Goal: Obtain resource: Download file/media

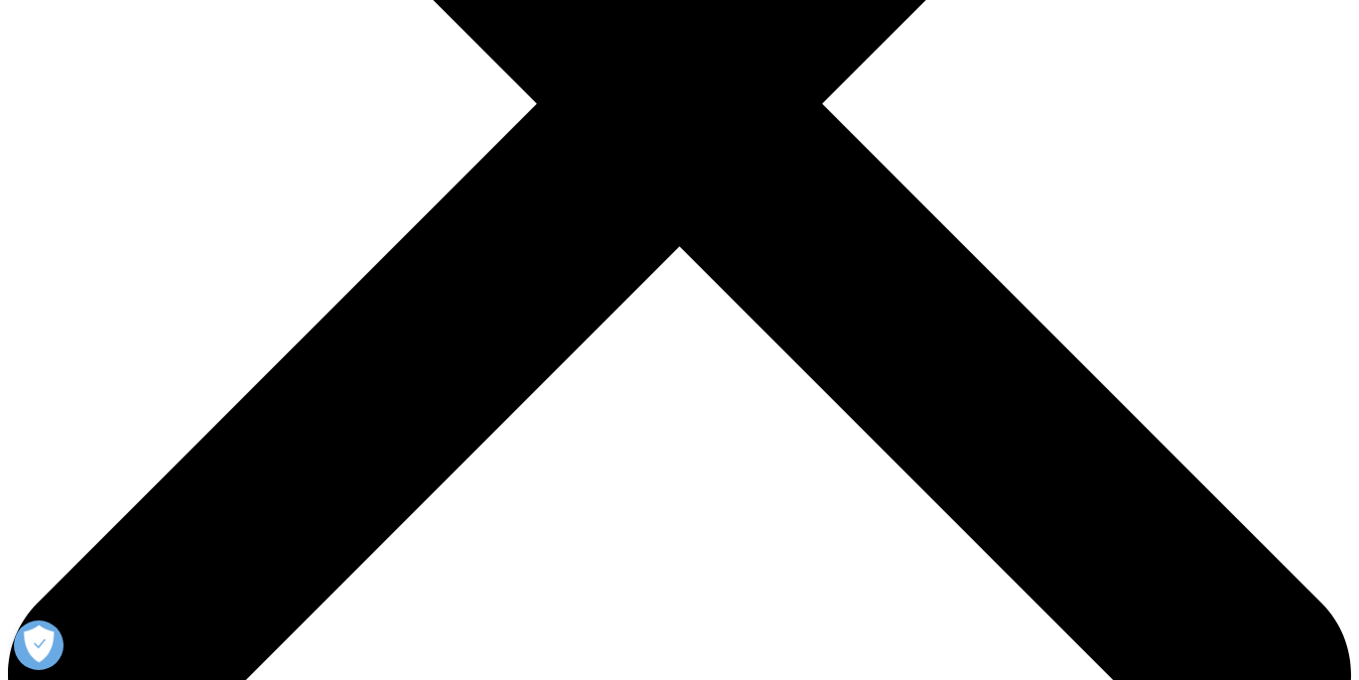
scroll to position [1949, 1171]
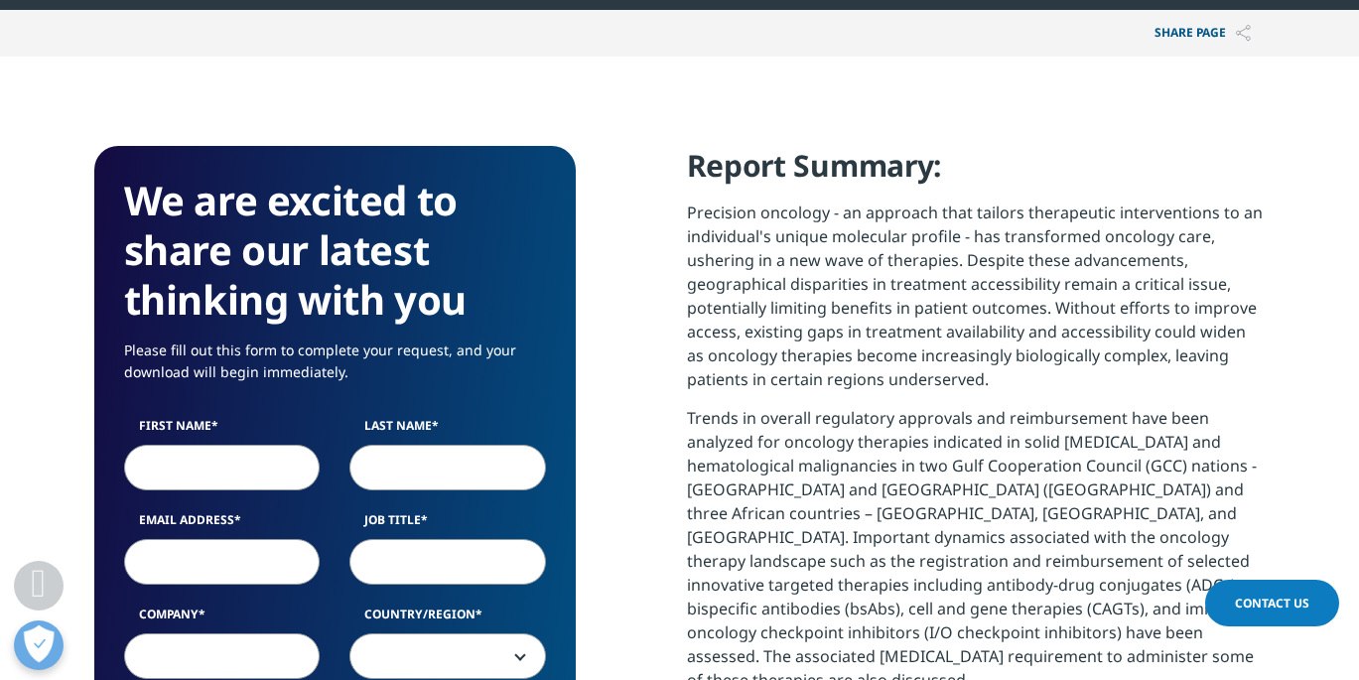
scroll to position [945, 0]
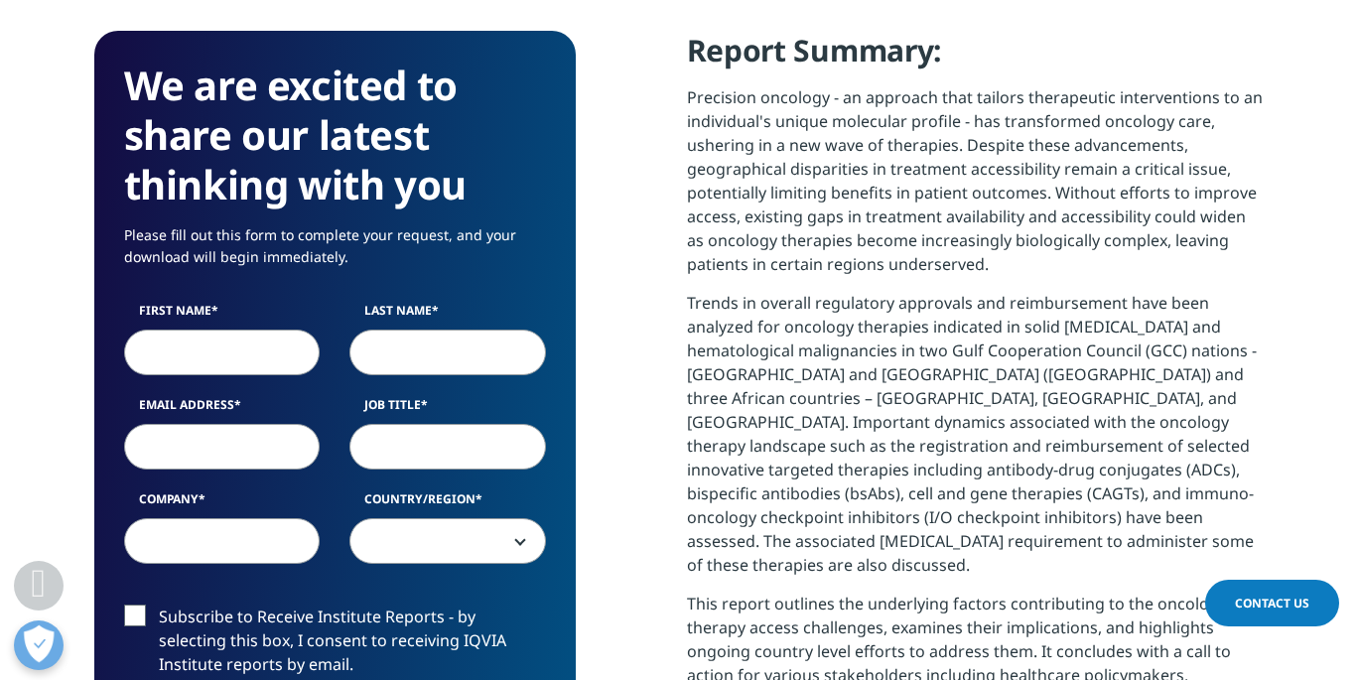
click at [202, 372] on input "First Name" at bounding box center [222, 353] width 197 height 46
type input "[PERSON_NAME]"
type input "Sågänger"
type input "[EMAIL_ADDRESS][DOMAIN_NAME]"
type input "New Services Digital Health & Pharma Market"
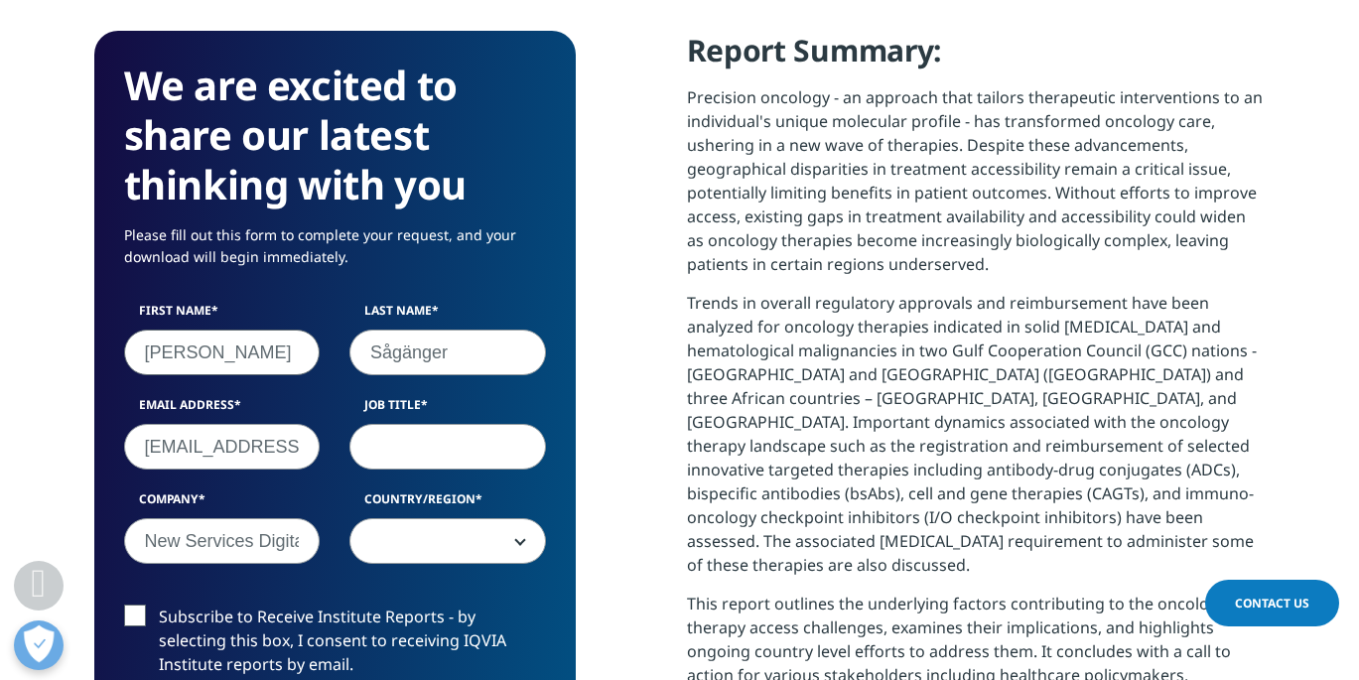
select select "[GEOGRAPHIC_DATA]"
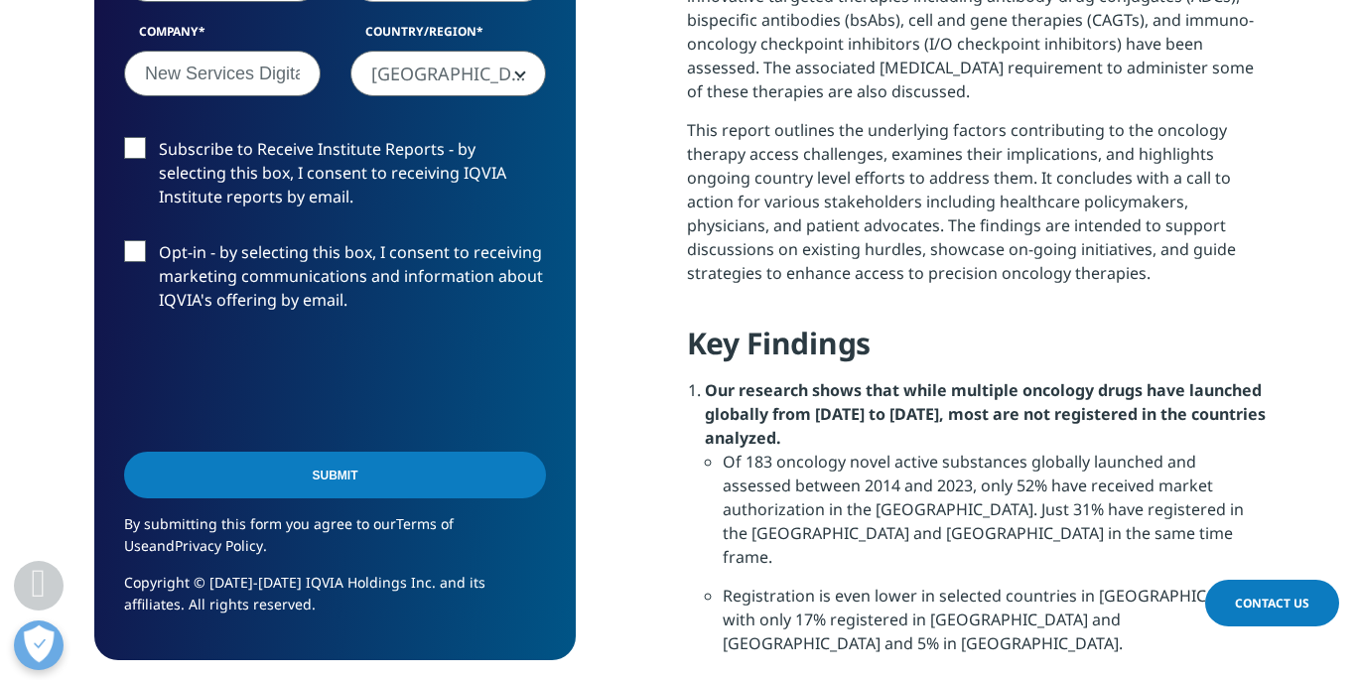
scroll to position [1440, 0]
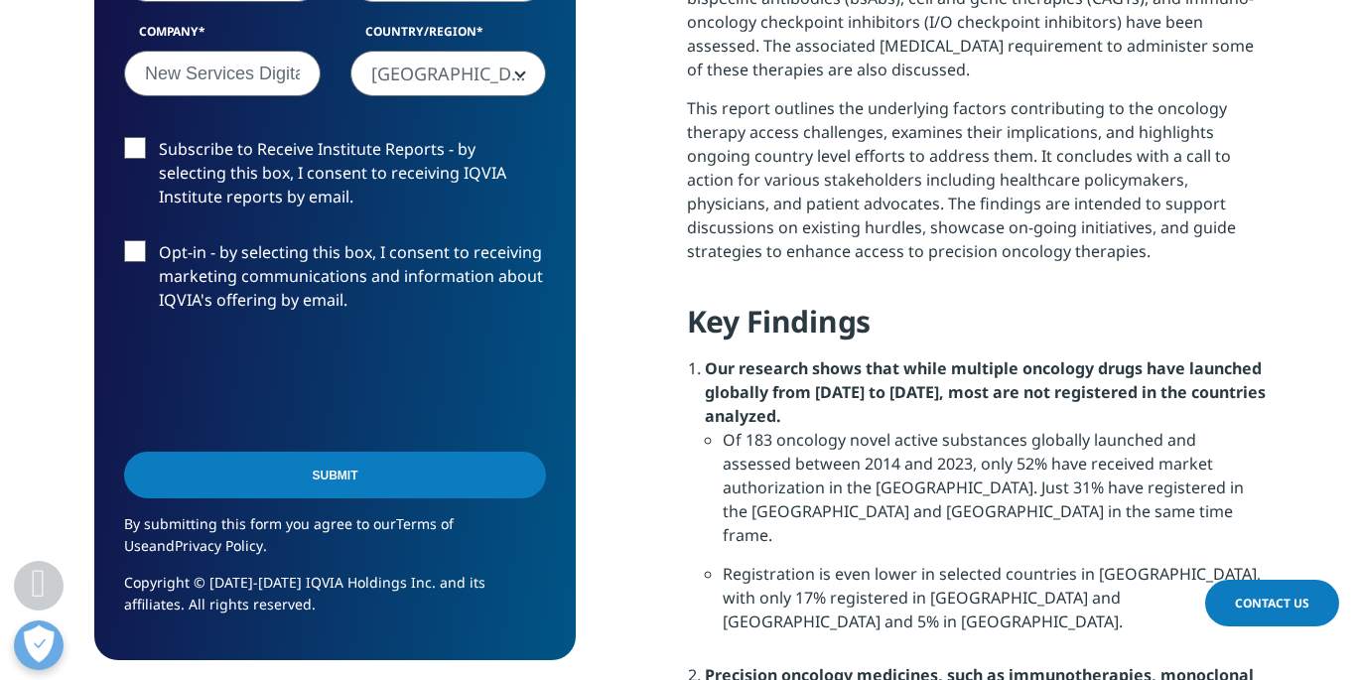
click at [333, 474] on input "Submit" at bounding box center [335, 475] width 422 height 47
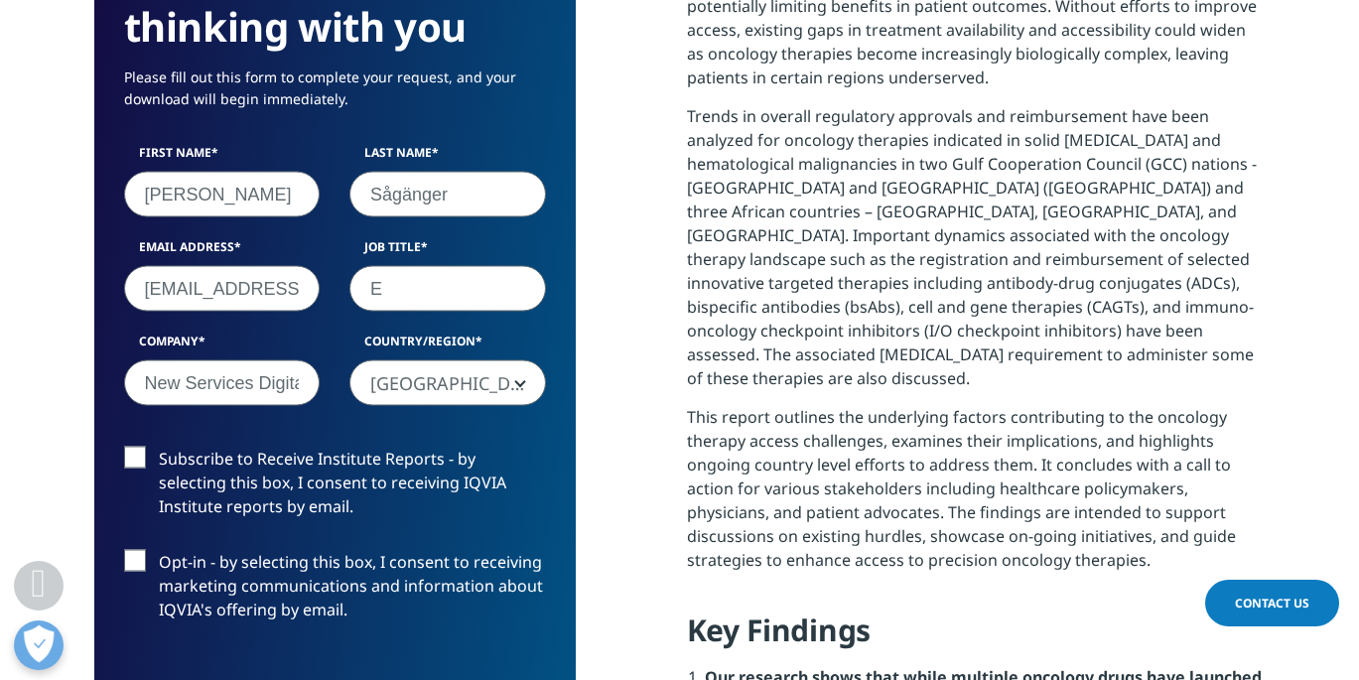
scroll to position [1097, 481]
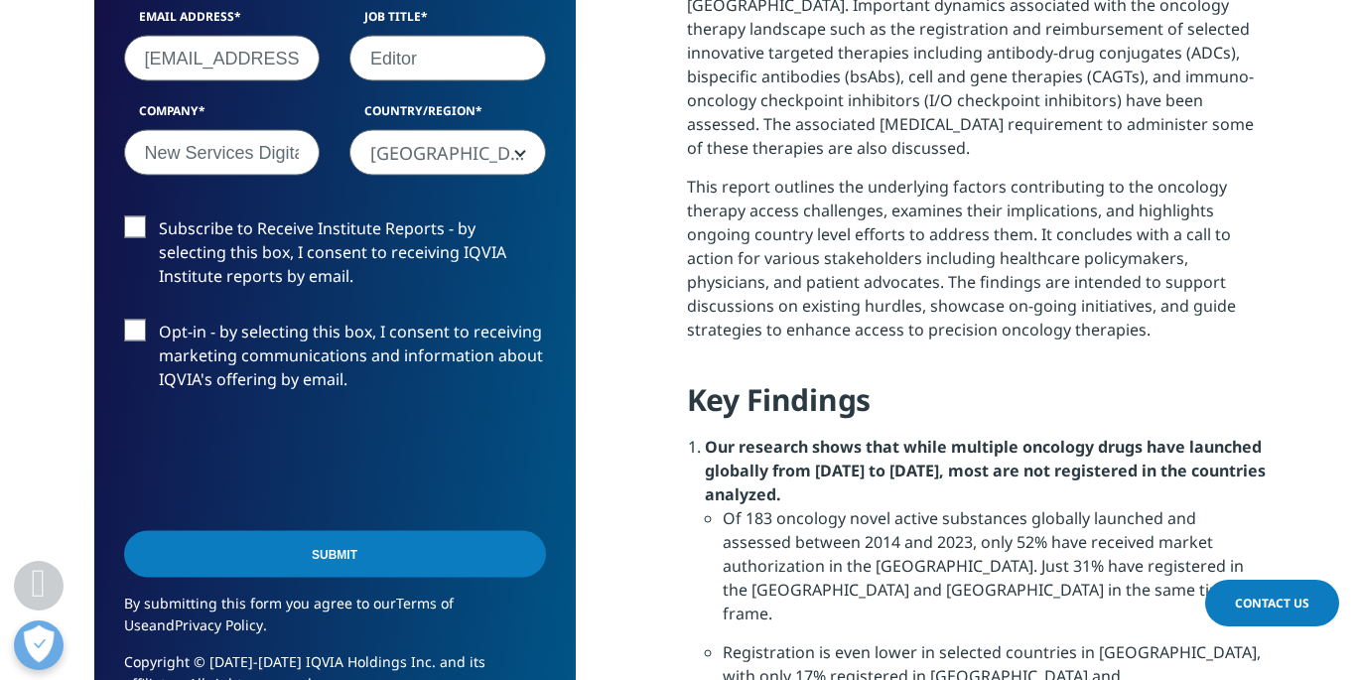
type input "Editor"
click at [321, 544] on input "Submit" at bounding box center [335, 554] width 422 height 47
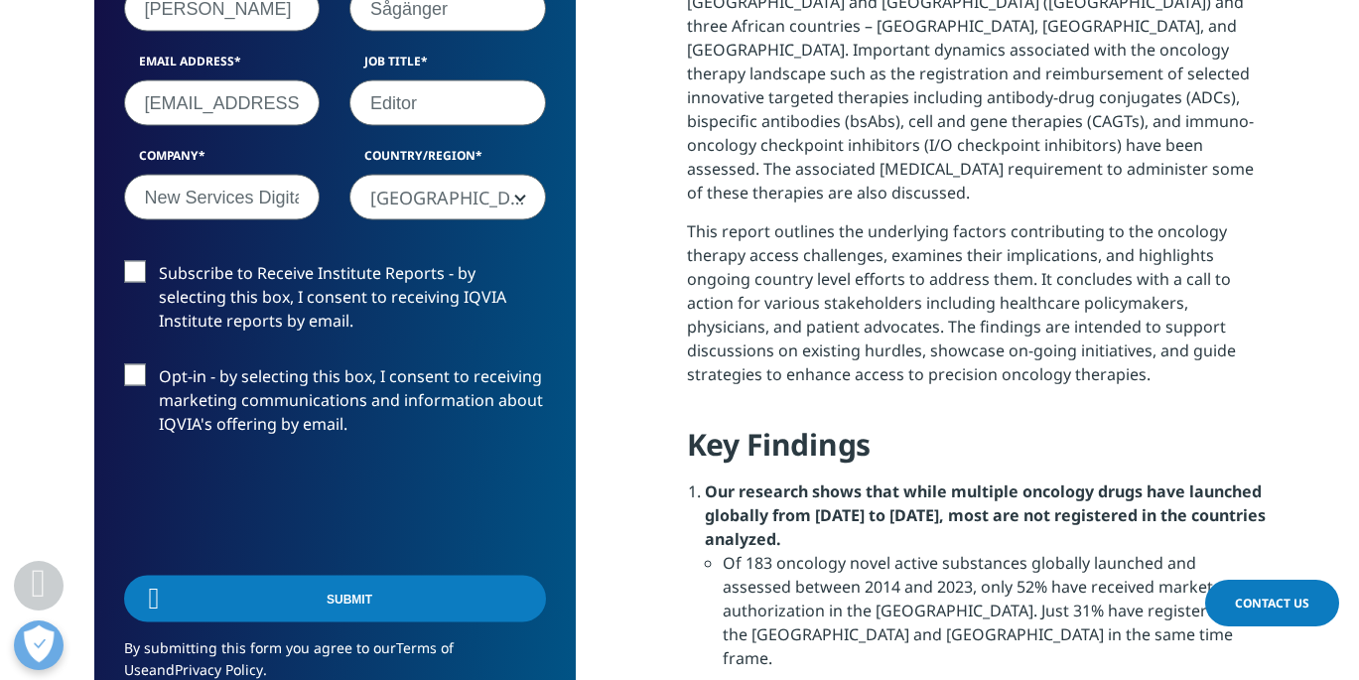
scroll to position [10, 10]
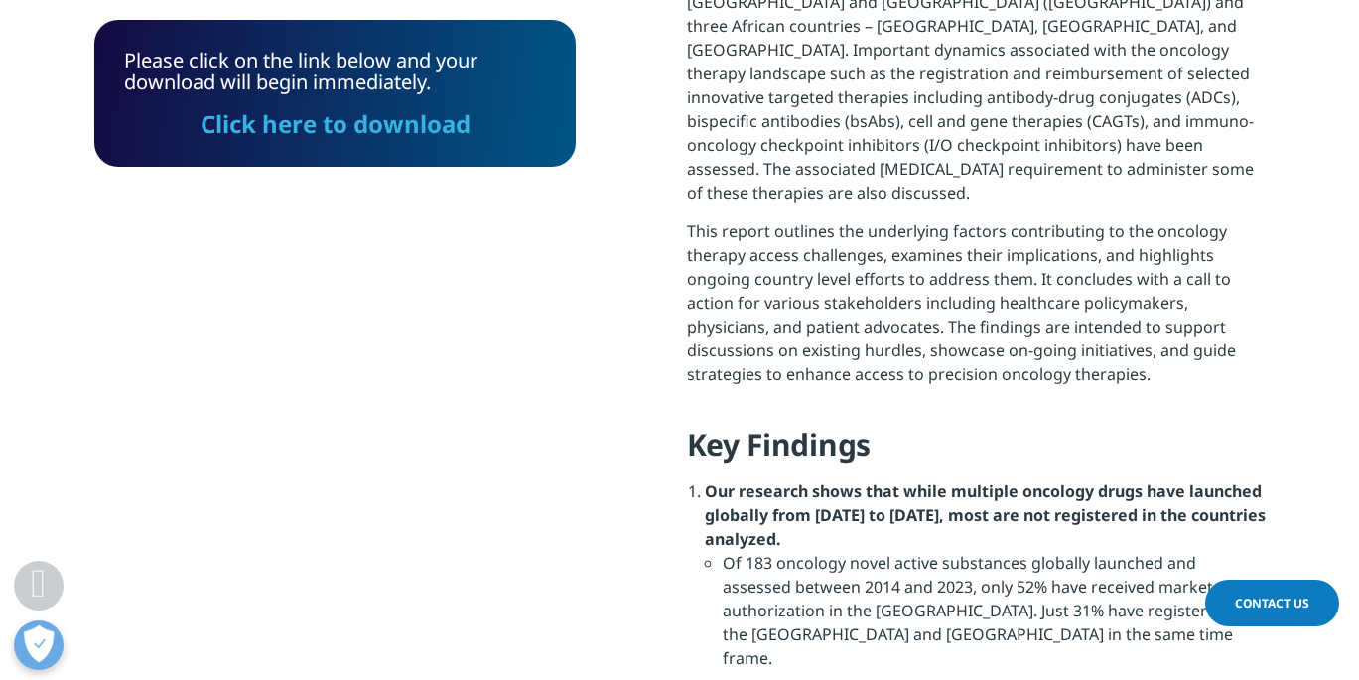
click at [322, 124] on link "Click here to download" at bounding box center [336, 123] width 270 height 33
